Goal: Task Accomplishment & Management: Manage account settings

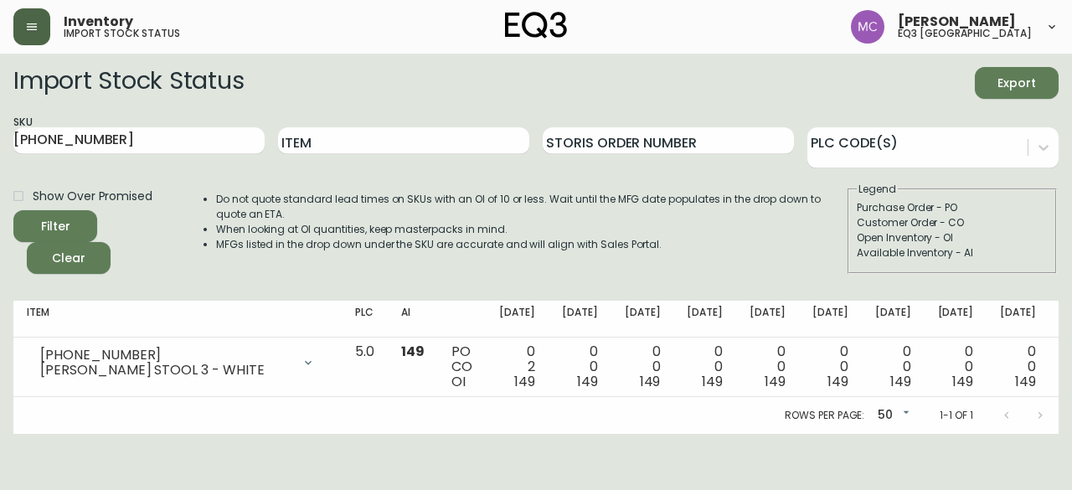
click at [21, 39] on button "button" at bounding box center [31, 26] width 37 height 37
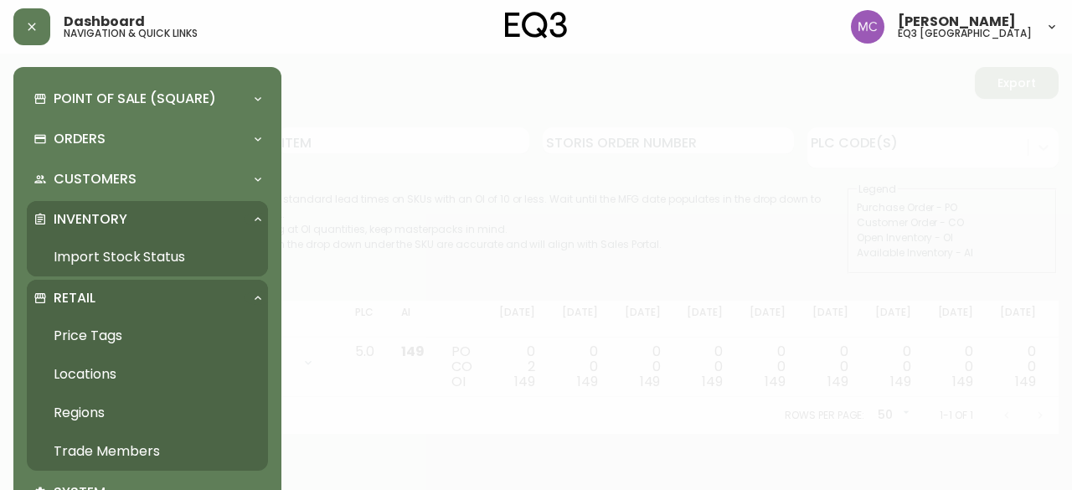
click at [104, 447] on link "Trade Members" at bounding box center [147, 451] width 241 height 39
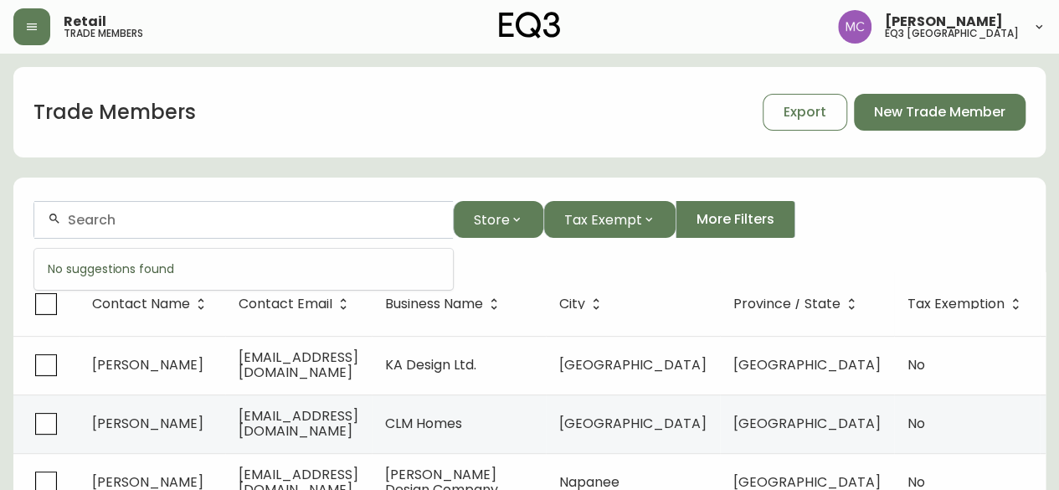
click at [126, 220] on input "text" at bounding box center [254, 220] width 372 height 16
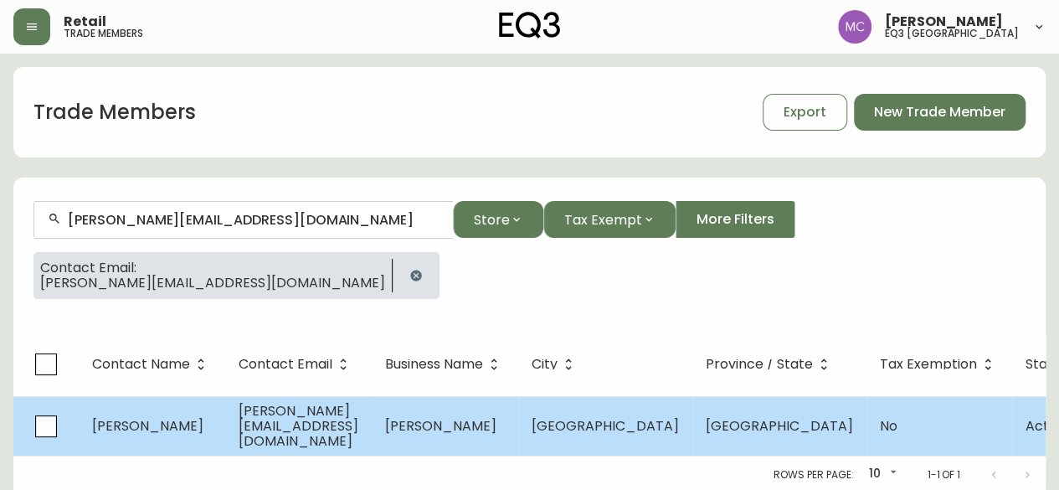
type input "[PERSON_NAME][EMAIL_ADDRESS][DOMAIN_NAME]"
click at [280, 427] on span "[PERSON_NAME][EMAIL_ADDRESS][DOMAIN_NAME]" at bounding box center [299, 425] width 120 height 49
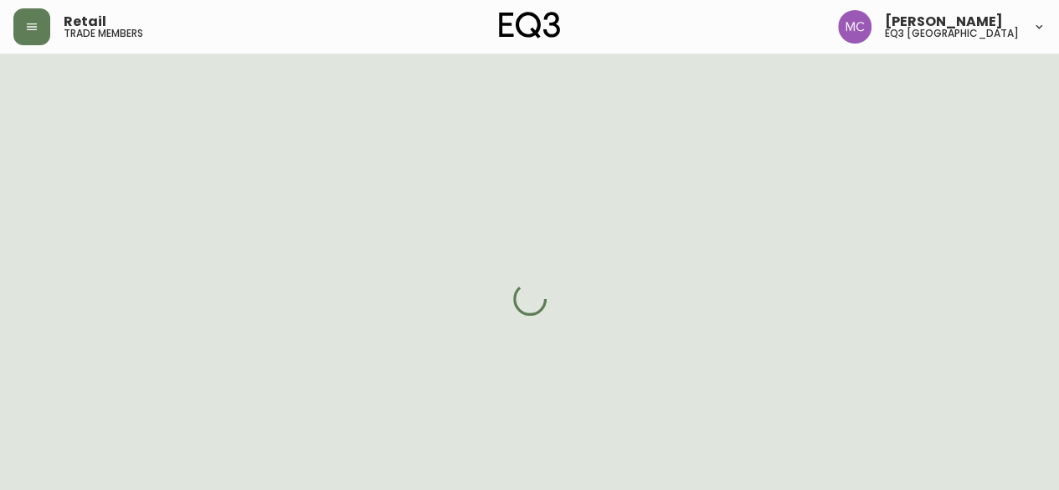
select select "BC"
select select "CA"
select select "CA_EN"
select select "Other"
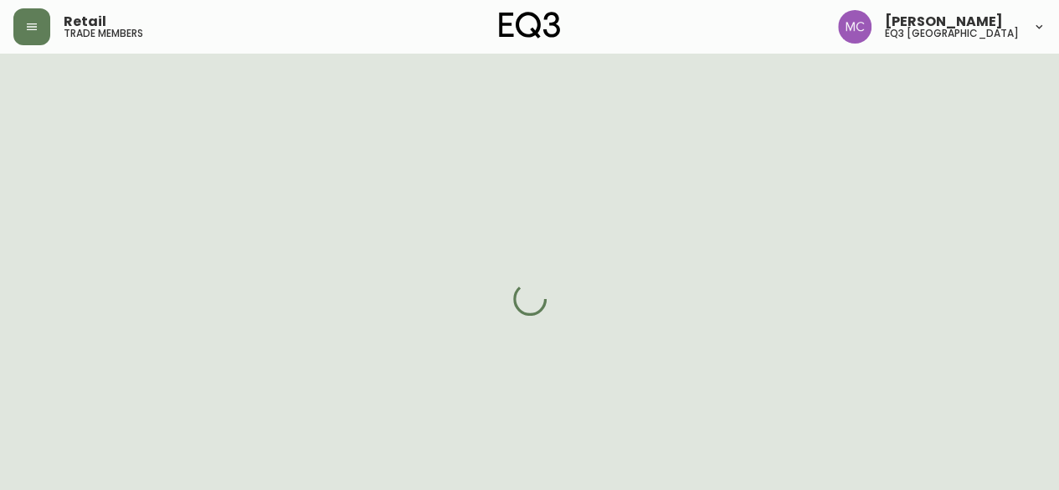
select select "false"
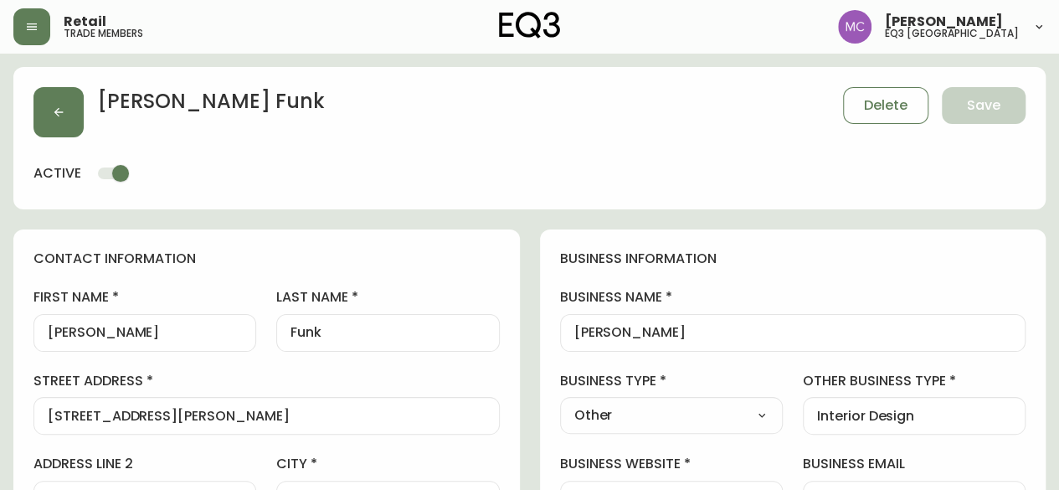
type input "EQ3 [GEOGRAPHIC_DATA]"
select select "cjw10z96p001r6gs00juufhhe"
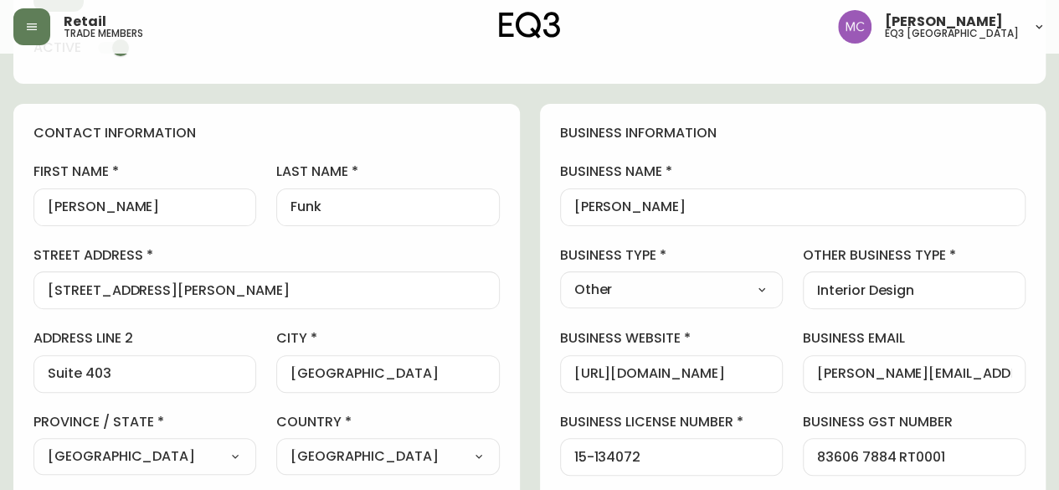
scroll to position [90, 0]
